Goal: Communication & Community: Participate in discussion

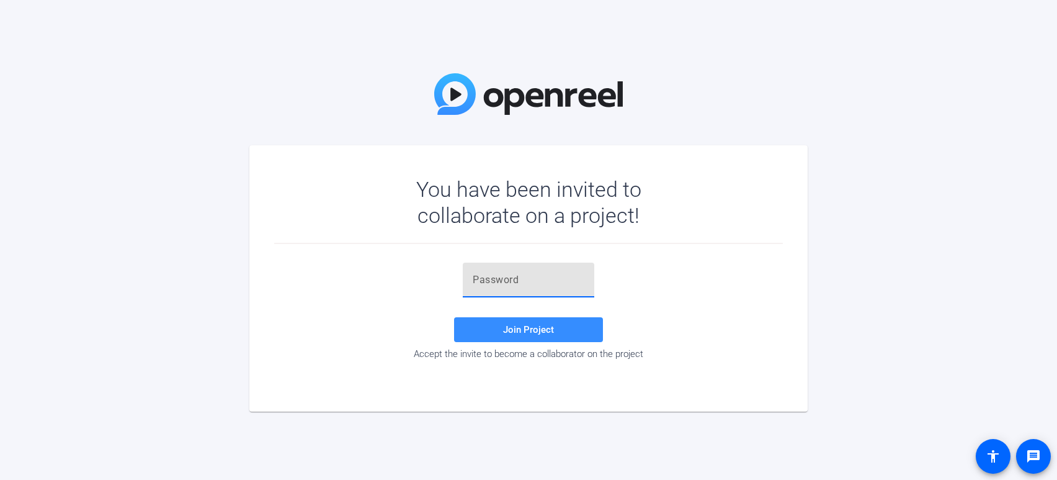
paste input "8f)Kf#"
type input "8f)Kf#"
click at [498, 326] on span at bounding box center [528, 330] width 149 height 30
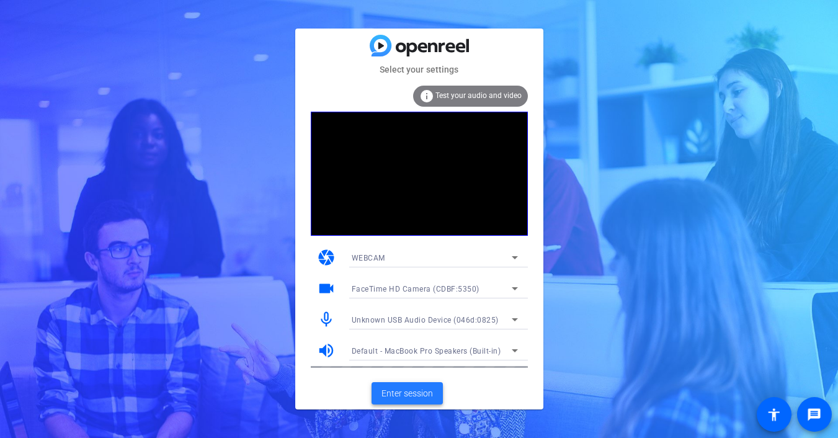
click at [406, 390] on span "Enter session" at bounding box center [407, 393] width 51 height 13
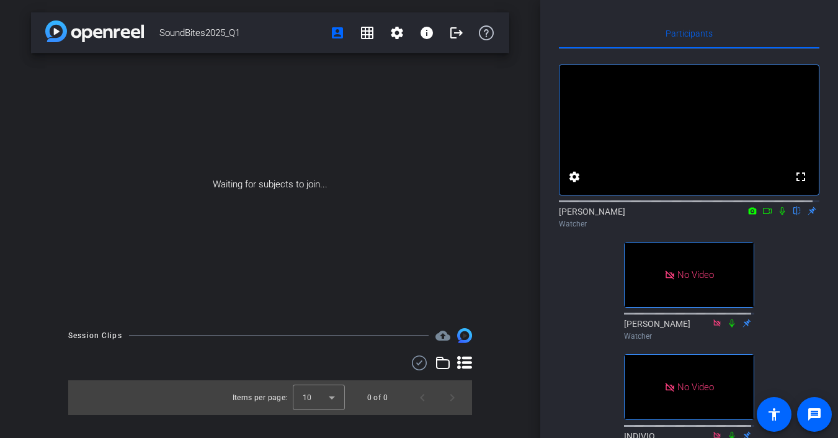
click at [780, 215] on icon at bounding box center [782, 211] width 5 height 8
click at [763, 214] on icon at bounding box center [767, 211] width 9 height 6
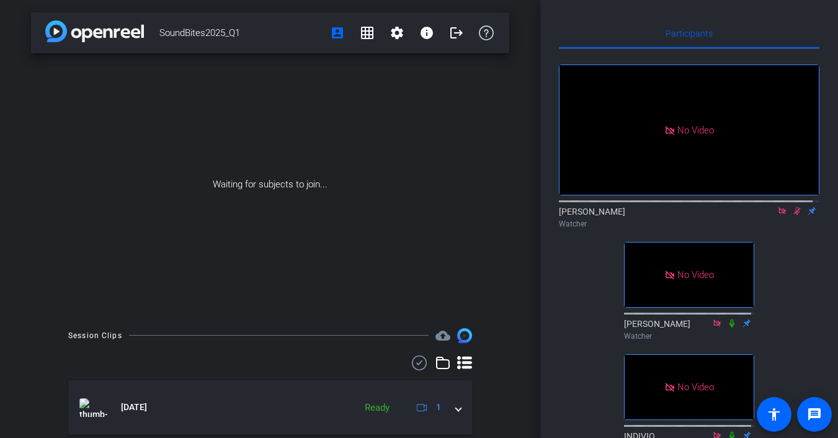
click at [779, 214] on icon at bounding box center [782, 210] width 7 height 7
click at [779, 215] on icon at bounding box center [782, 211] width 7 height 8
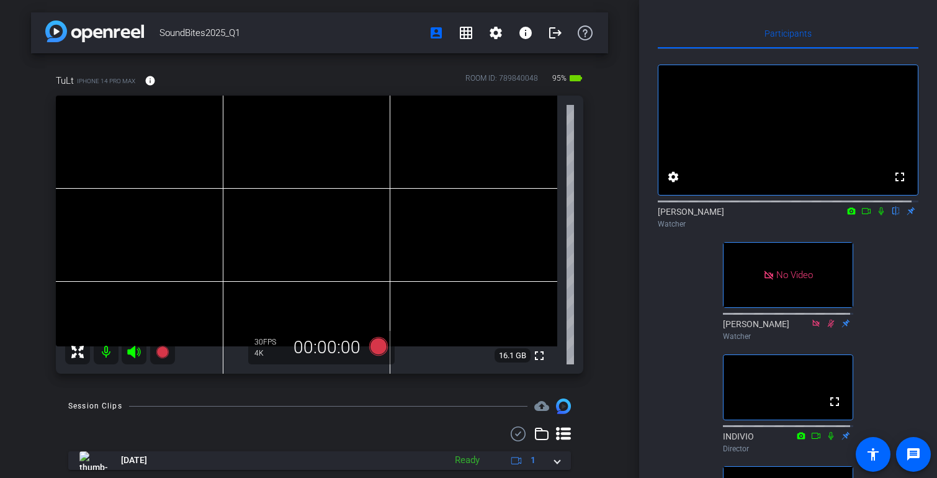
click at [878, 215] on icon at bounding box center [880, 211] width 5 height 8
click at [861, 215] on icon at bounding box center [866, 211] width 10 height 9
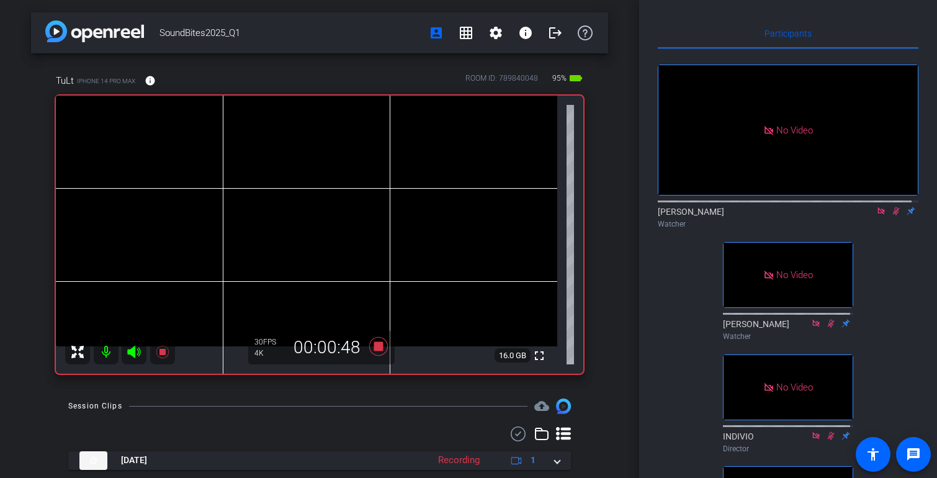
click at [891, 215] on icon at bounding box center [896, 211] width 10 height 9
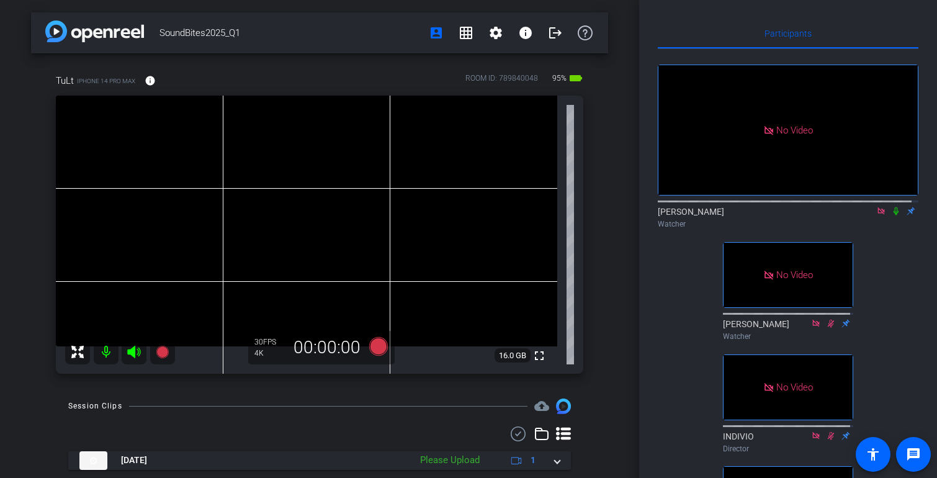
click at [876, 215] on icon at bounding box center [881, 211] width 10 height 9
click at [878, 215] on icon at bounding box center [880, 211] width 5 height 8
click at [861, 215] on icon at bounding box center [866, 211] width 10 height 9
click at [893, 215] on icon at bounding box center [896, 211] width 7 height 8
click at [877, 214] on icon at bounding box center [880, 210] width 7 height 7
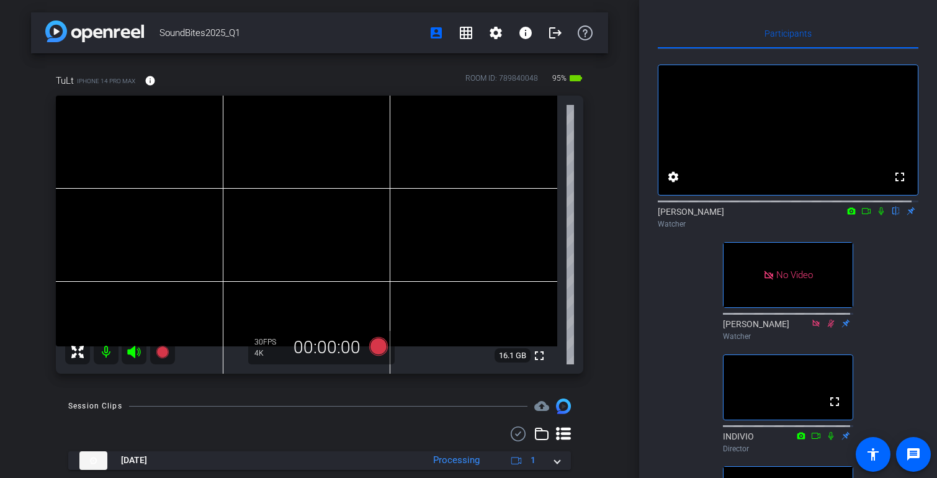
click at [878, 215] on icon at bounding box center [880, 211] width 5 height 8
click at [861, 215] on icon at bounding box center [866, 211] width 10 height 9
click at [891, 215] on icon at bounding box center [896, 211] width 10 height 9
click at [877, 214] on icon at bounding box center [880, 210] width 7 height 7
click at [876, 215] on icon at bounding box center [881, 211] width 10 height 9
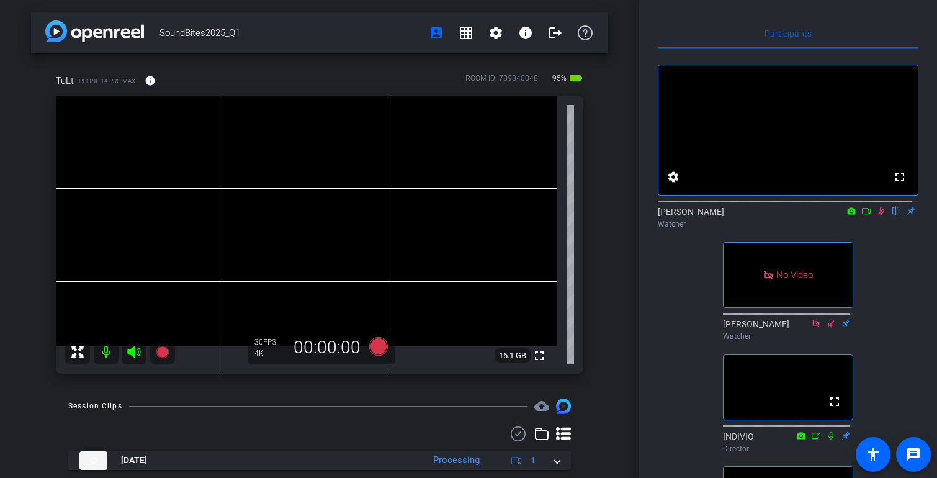
click at [876, 215] on icon at bounding box center [881, 211] width 10 height 9
click at [862, 214] on icon at bounding box center [866, 211] width 9 height 6
click at [891, 215] on icon at bounding box center [896, 211] width 10 height 9
click at [876, 215] on icon at bounding box center [881, 211] width 10 height 9
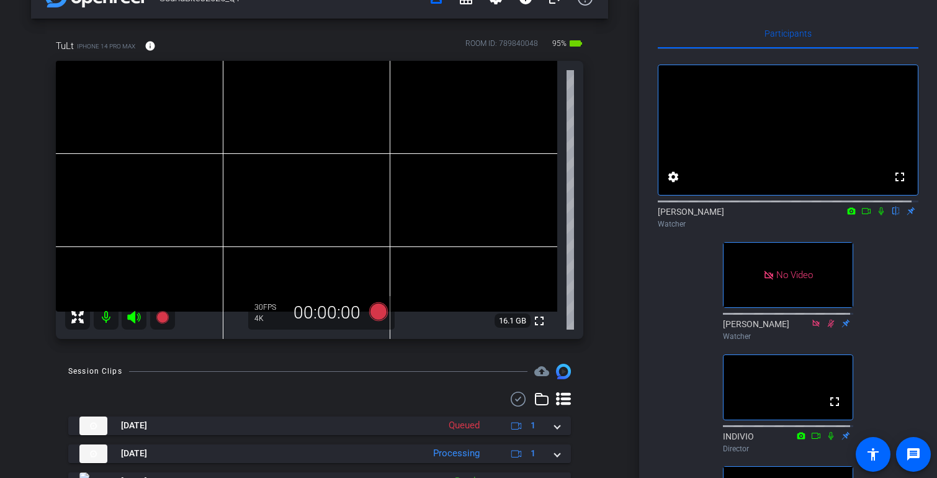
scroll to position [23, 0]
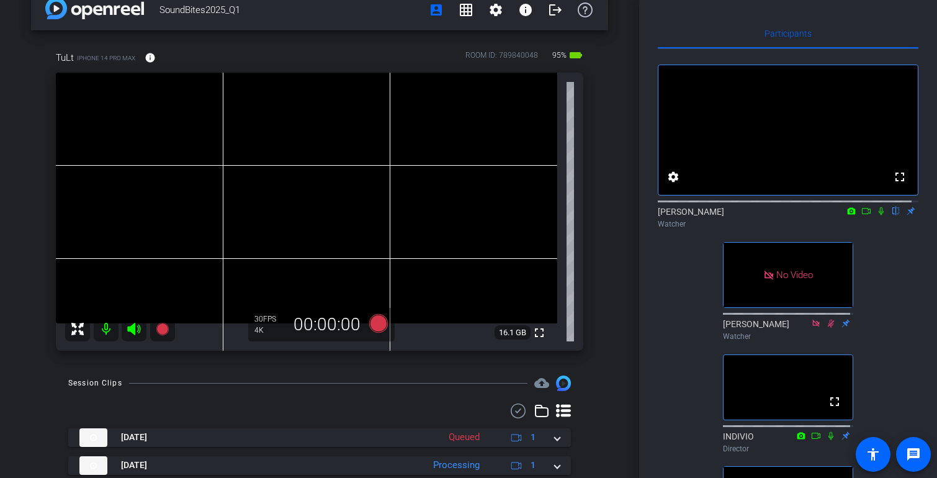
click at [878, 215] on icon at bounding box center [880, 211] width 5 height 8
click at [878, 215] on icon at bounding box center [881, 211] width 7 height 8
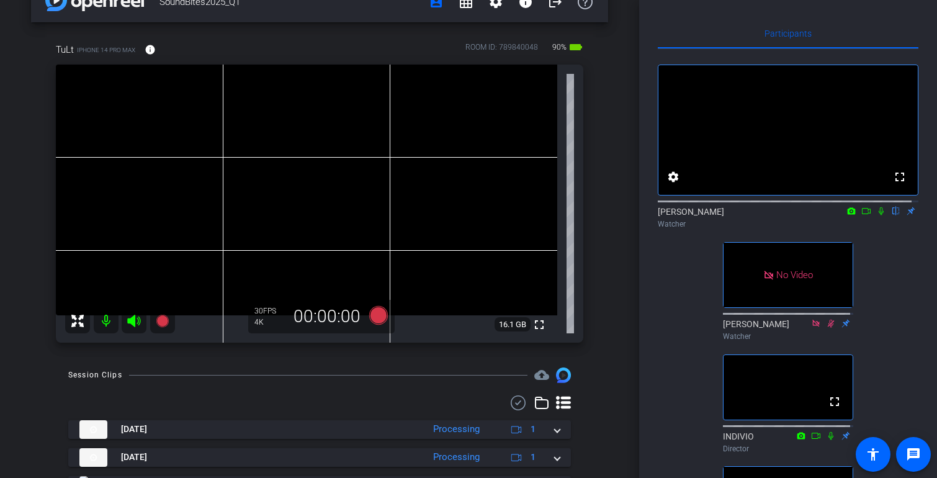
scroll to position [39, 0]
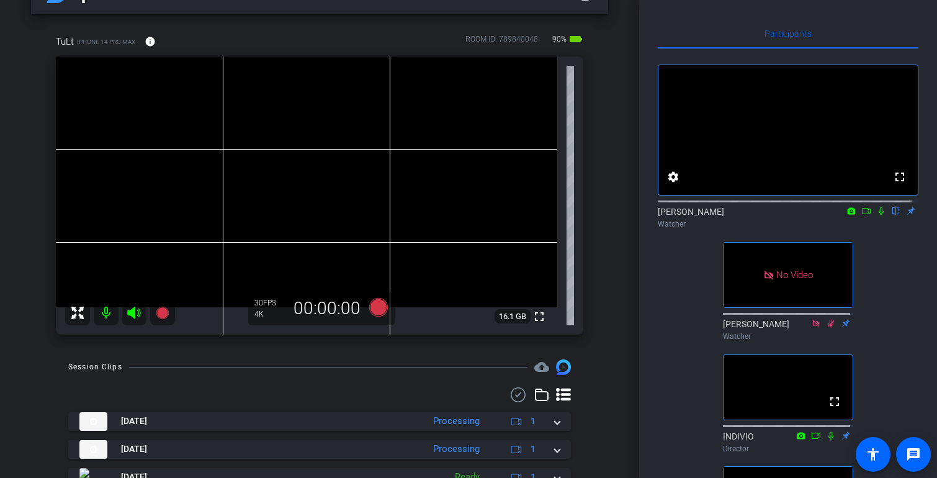
click at [876, 215] on icon at bounding box center [881, 211] width 10 height 9
click at [862, 214] on icon at bounding box center [866, 211] width 9 height 6
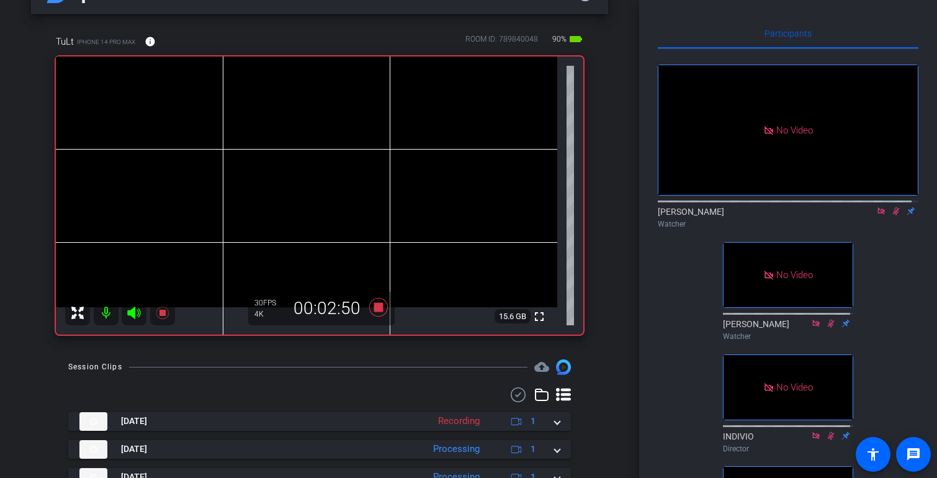
click at [891, 215] on icon at bounding box center [896, 211] width 10 height 9
click at [877, 214] on icon at bounding box center [880, 210] width 7 height 7
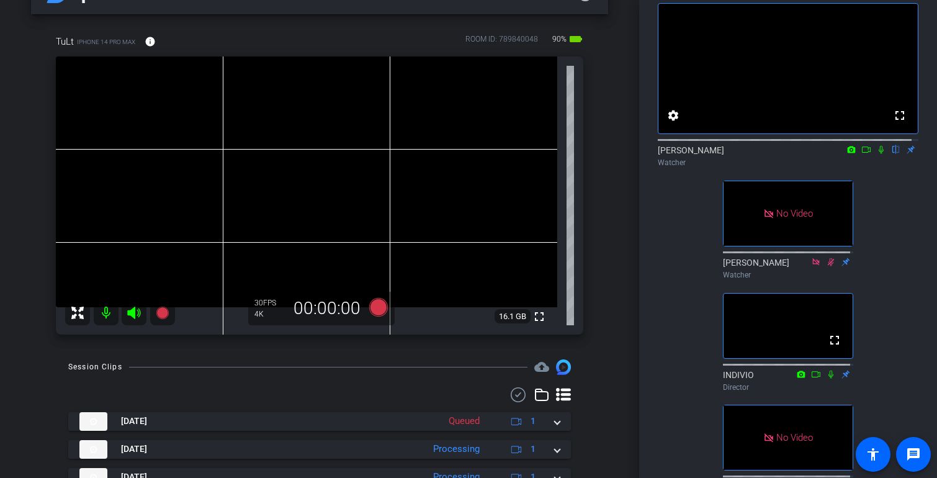
scroll to position [0, 0]
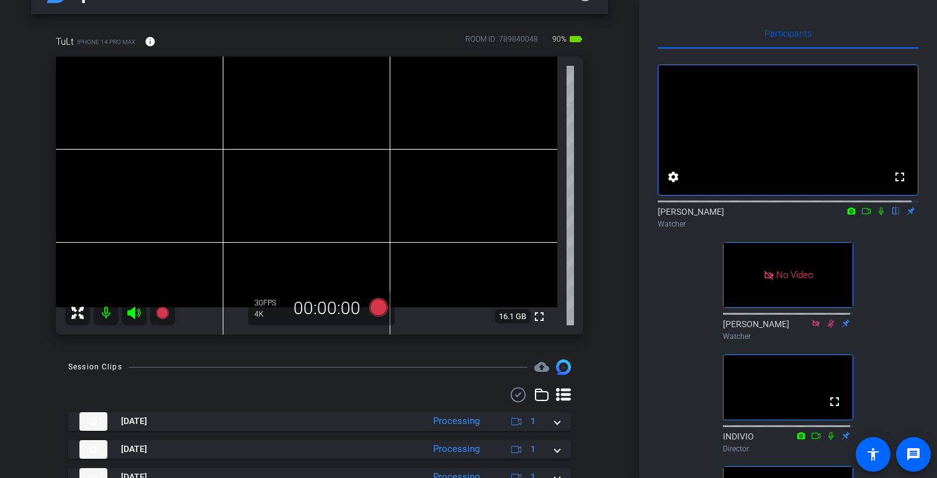
click at [876, 215] on icon at bounding box center [881, 211] width 10 height 9
click at [861, 215] on icon at bounding box center [866, 211] width 10 height 9
click at [876, 215] on icon at bounding box center [881, 211] width 10 height 9
click at [877, 215] on icon at bounding box center [881, 211] width 10 height 9
click at [876, 215] on icon at bounding box center [881, 211] width 10 height 9
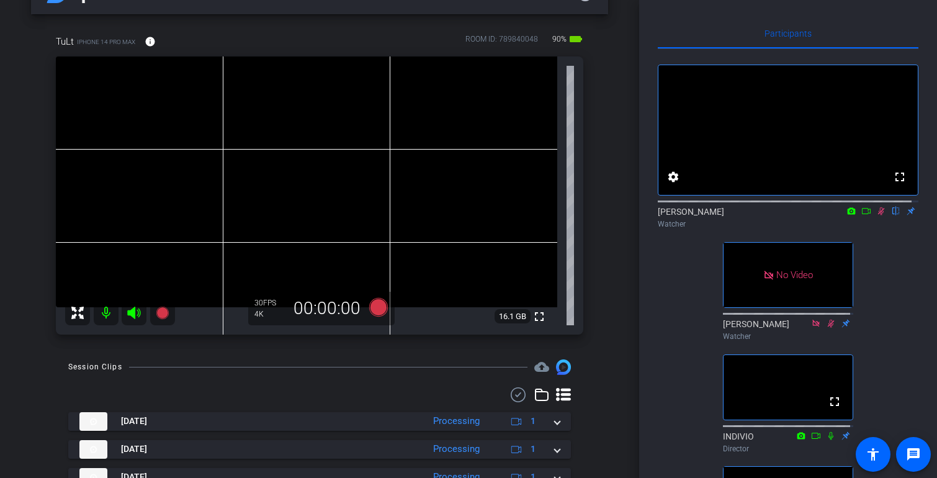
click at [876, 215] on icon at bounding box center [881, 211] width 10 height 9
click at [878, 215] on icon at bounding box center [880, 211] width 5 height 8
click at [861, 215] on icon at bounding box center [866, 211] width 10 height 9
click at [891, 215] on icon at bounding box center [896, 211] width 10 height 9
click at [876, 215] on icon at bounding box center [881, 211] width 10 height 9
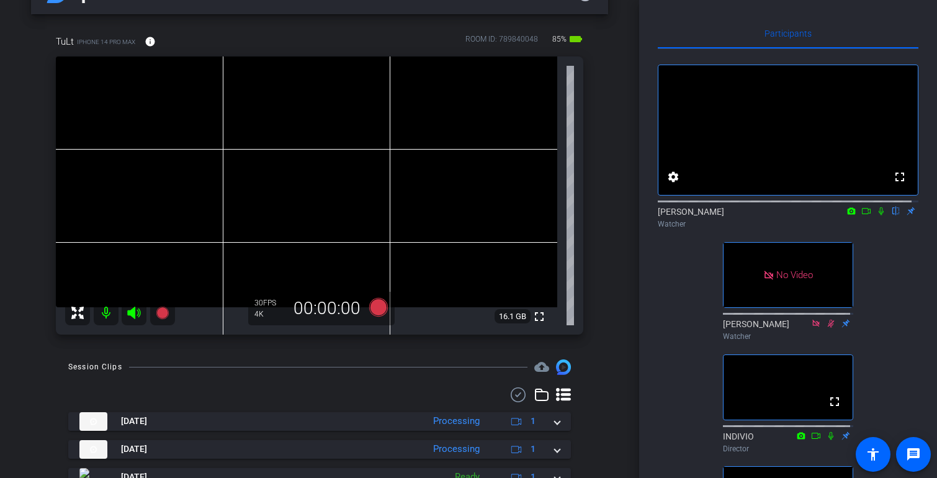
click at [876, 215] on icon at bounding box center [881, 211] width 10 height 9
click at [861, 215] on icon at bounding box center [866, 211] width 10 height 9
click at [891, 215] on icon at bounding box center [896, 211] width 10 height 9
click at [877, 214] on icon at bounding box center [880, 210] width 7 height 7
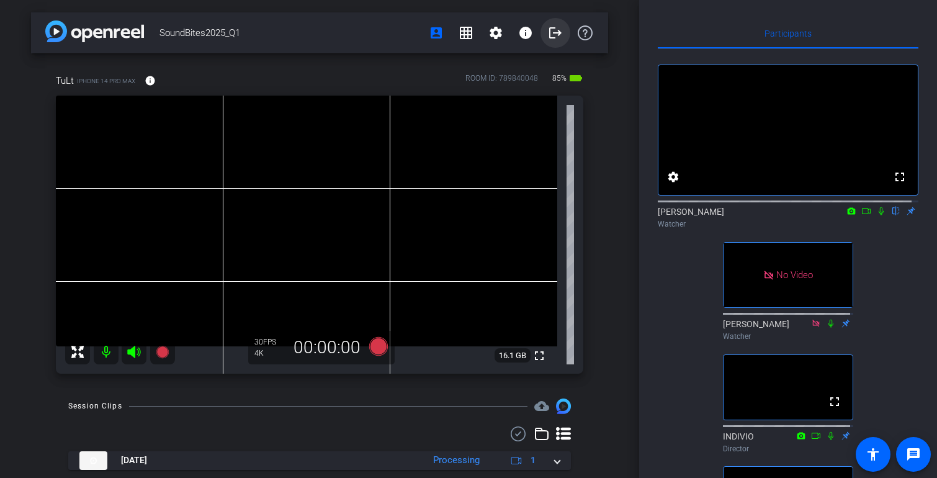
click at [548, 29] on mat-icon "logout" at bounding box center [555, 32] width 15 height 15
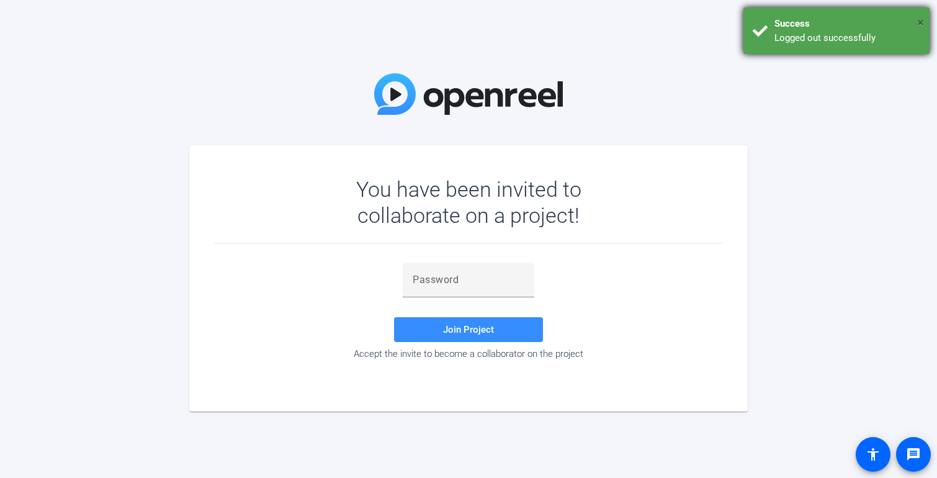
click at [919, 20] on span "×" at bounding box center [920, 22] width 7 height 15
